Goal: Task Accomplishment & Management: Manage account settings

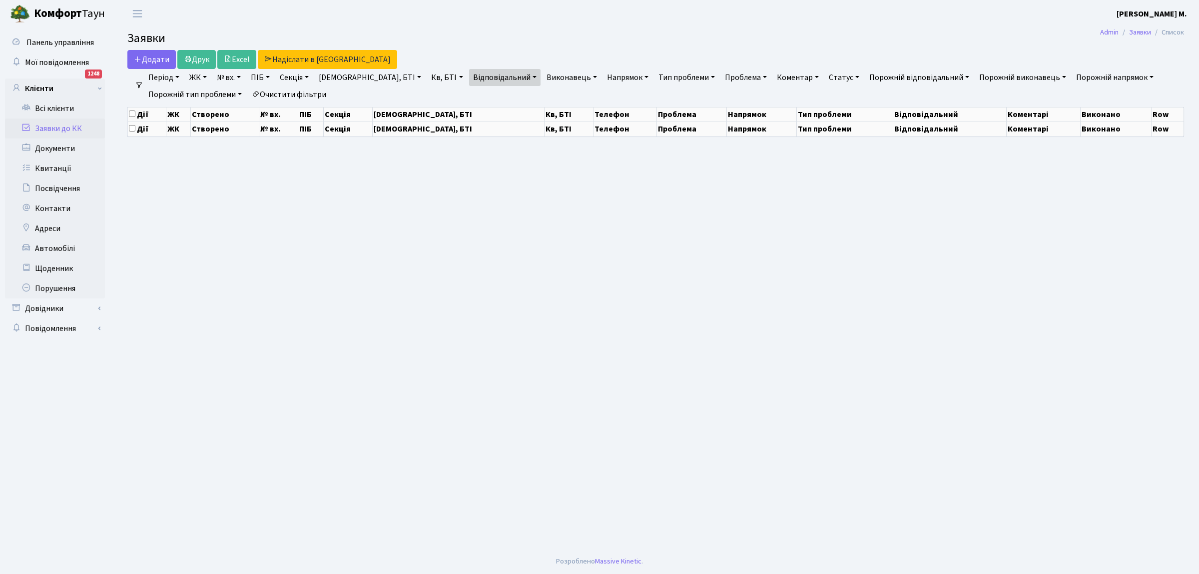
select select "25"
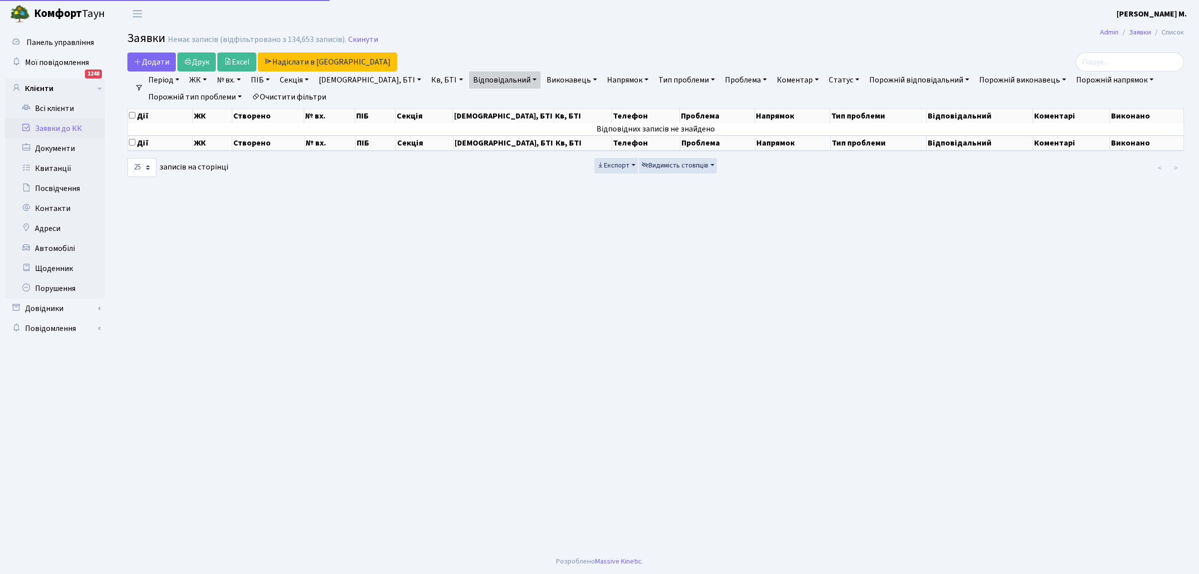
click at [64, 127] on link "Заявки до КК" at bounding box center [55, 128] width 100 height 20
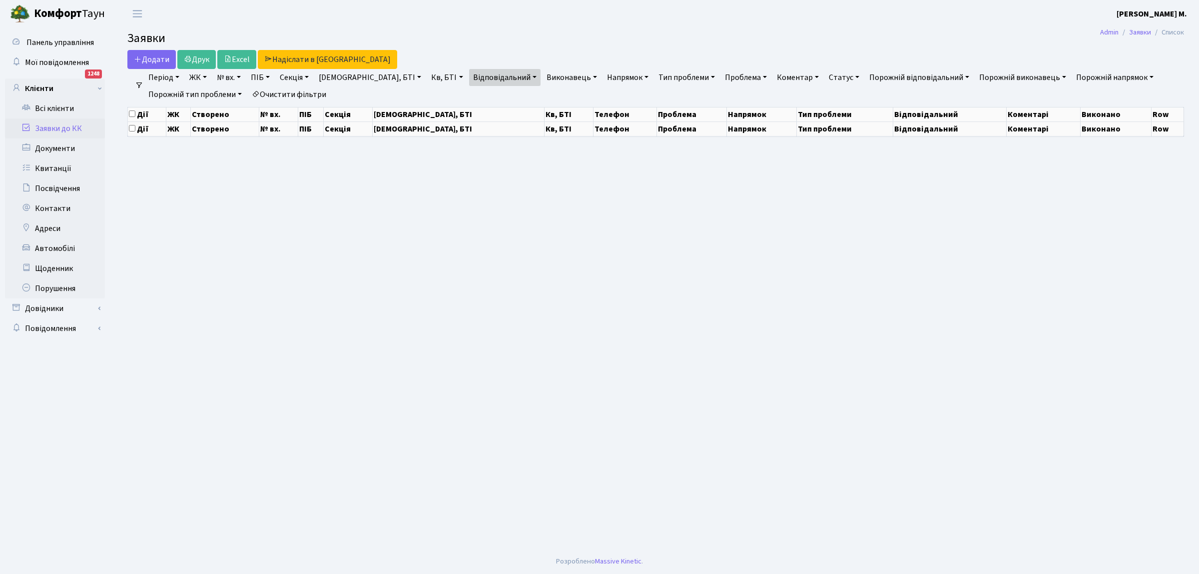
select select "25"
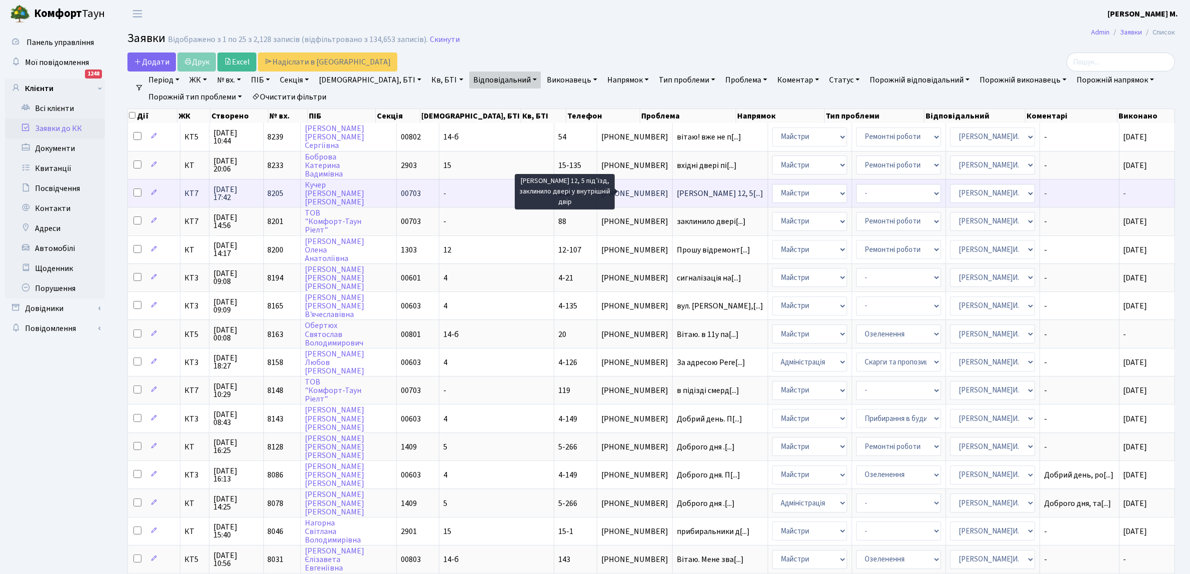
click at [677, 190] on span "Березнева 12, 5[...]" at bounding box center [720, 193] width 86 height 11
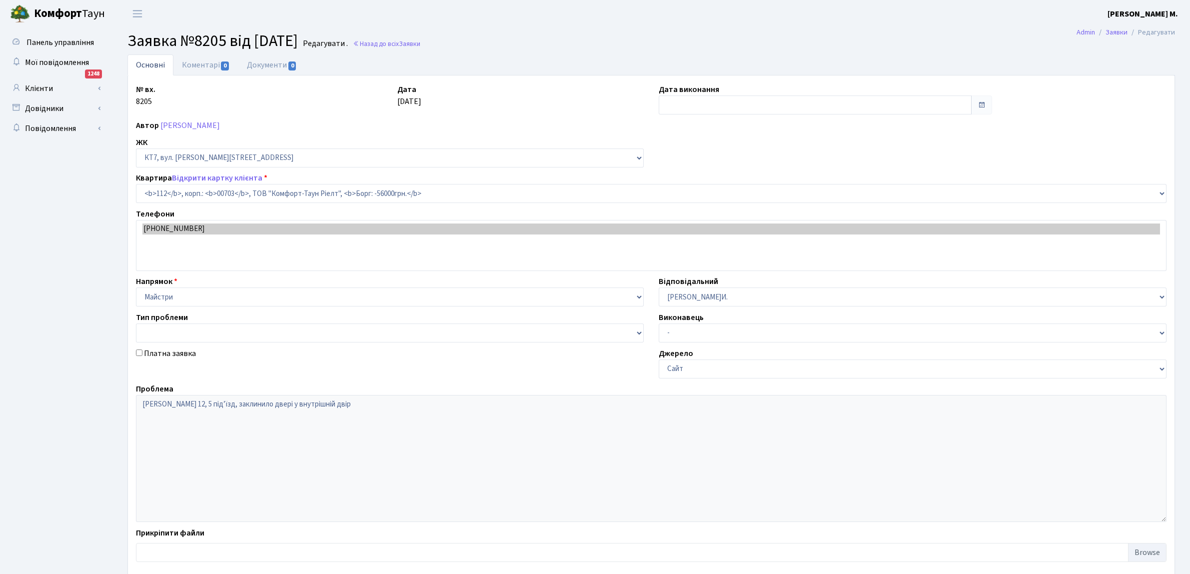
select select "18512"
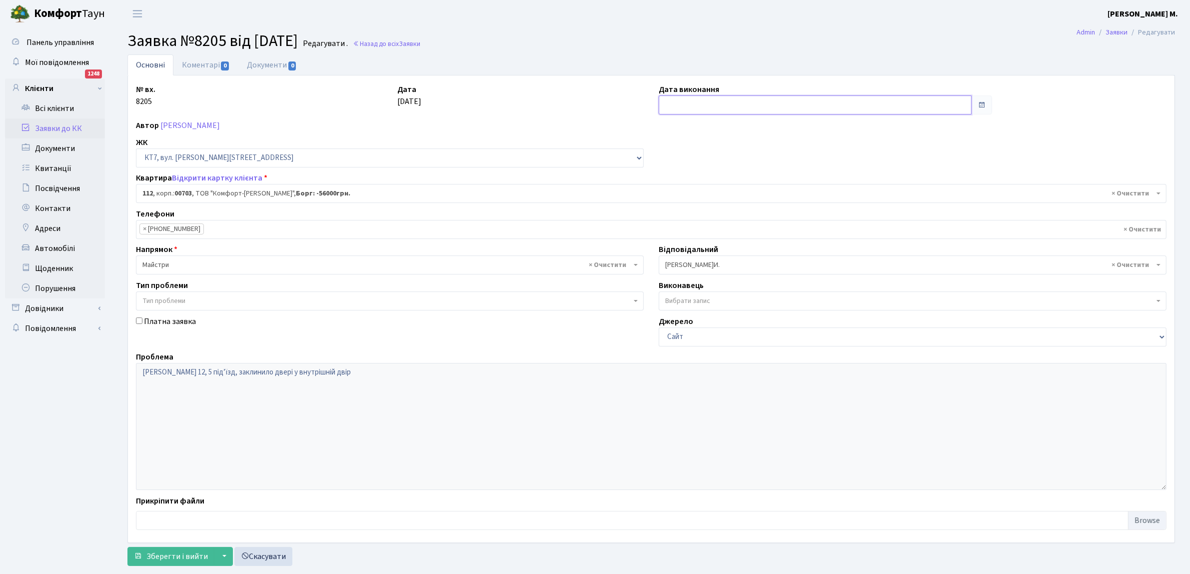
click at [671, 105] on input "text" at bounding box center [815, 104] width 313 height 19
click at [683, 217] on td "23" at bounding box center [683, 215] width 15 height 15
type input "23.09.2025"
click at [184, 551] on button "Зберегти і вийти" at bounding box center [170, 556] width 87 height 19
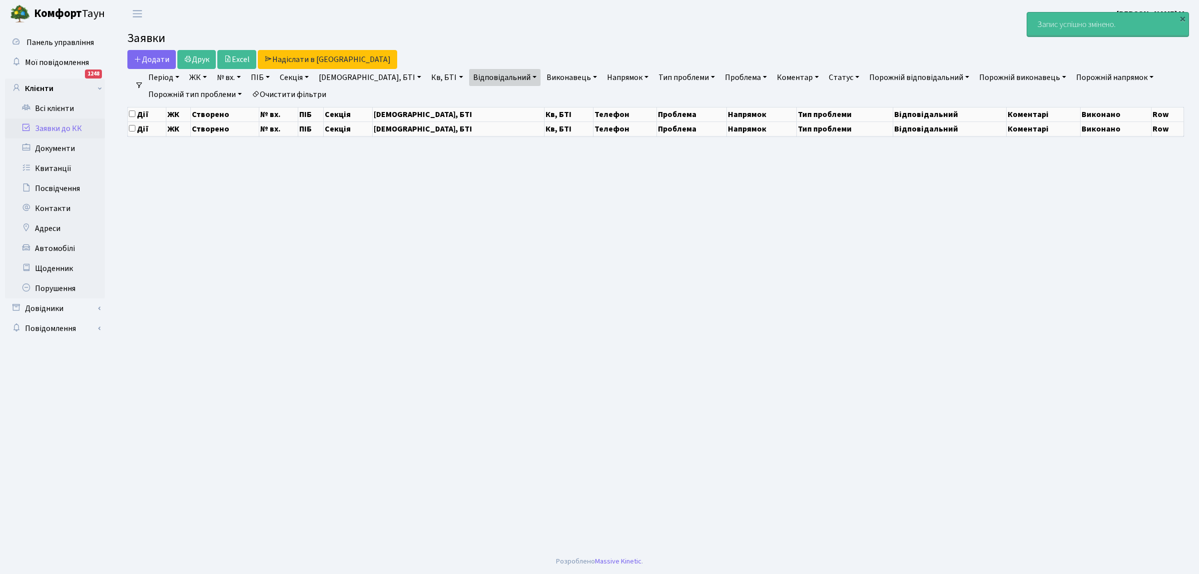
select select "25"
